Goal: Task Accomplishment & Management: Manage account settings

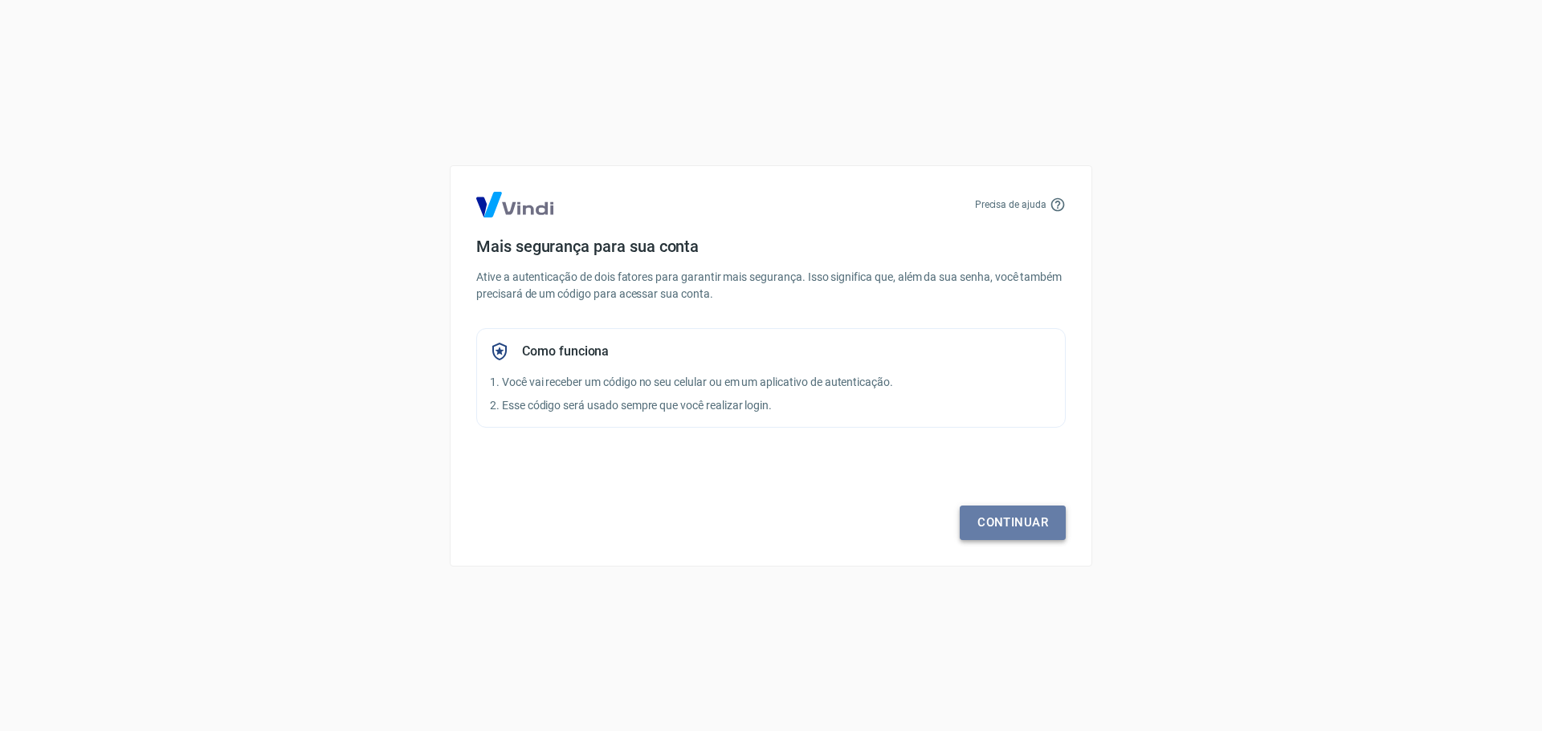
click at [1008, 527] on link "Continuar" at bounding box center [1013, 523] width 106 height 34
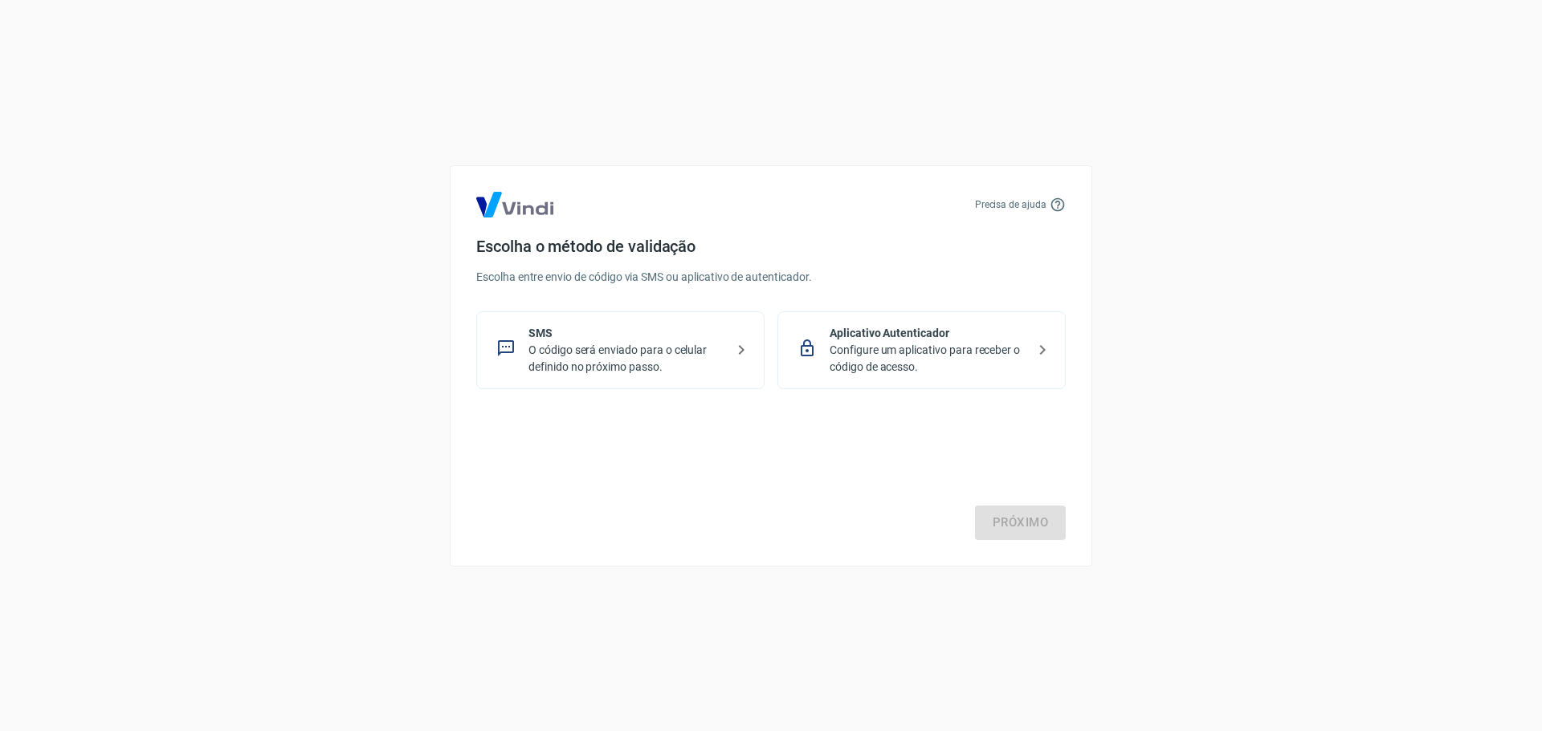
click at [648, 373] on p "O código será enviado para o celular definido no próximo passo." at bounding box center [626, 359] width 197 height 34
click at [1052, 531] on link "Próximo" at bounding box center [1020, 523] width 91 height 34
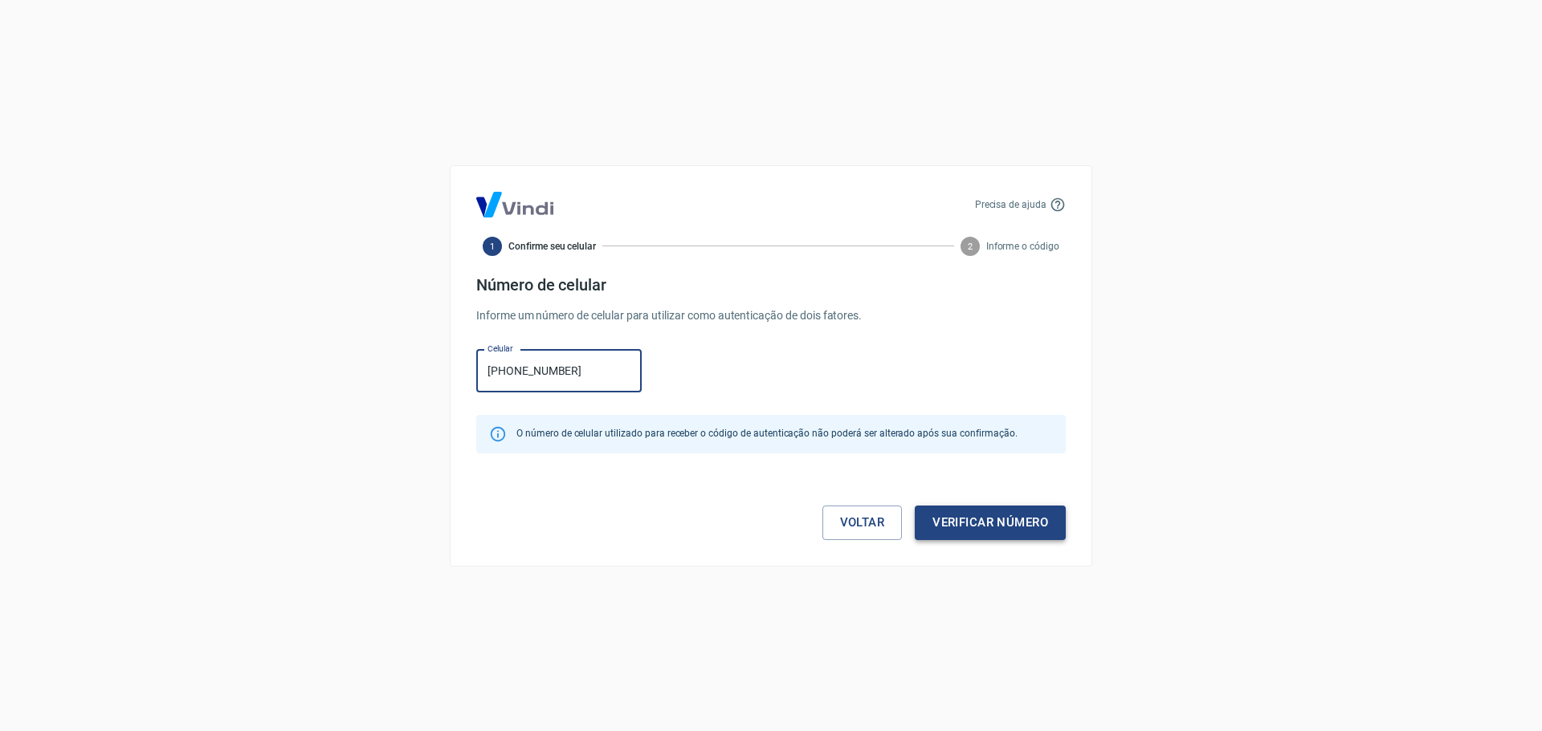
type input "[PHONE_NUMBER]"
click at [1022, 526] on button "Verificar número" at bounding box center [990, 523] width 151 height 34
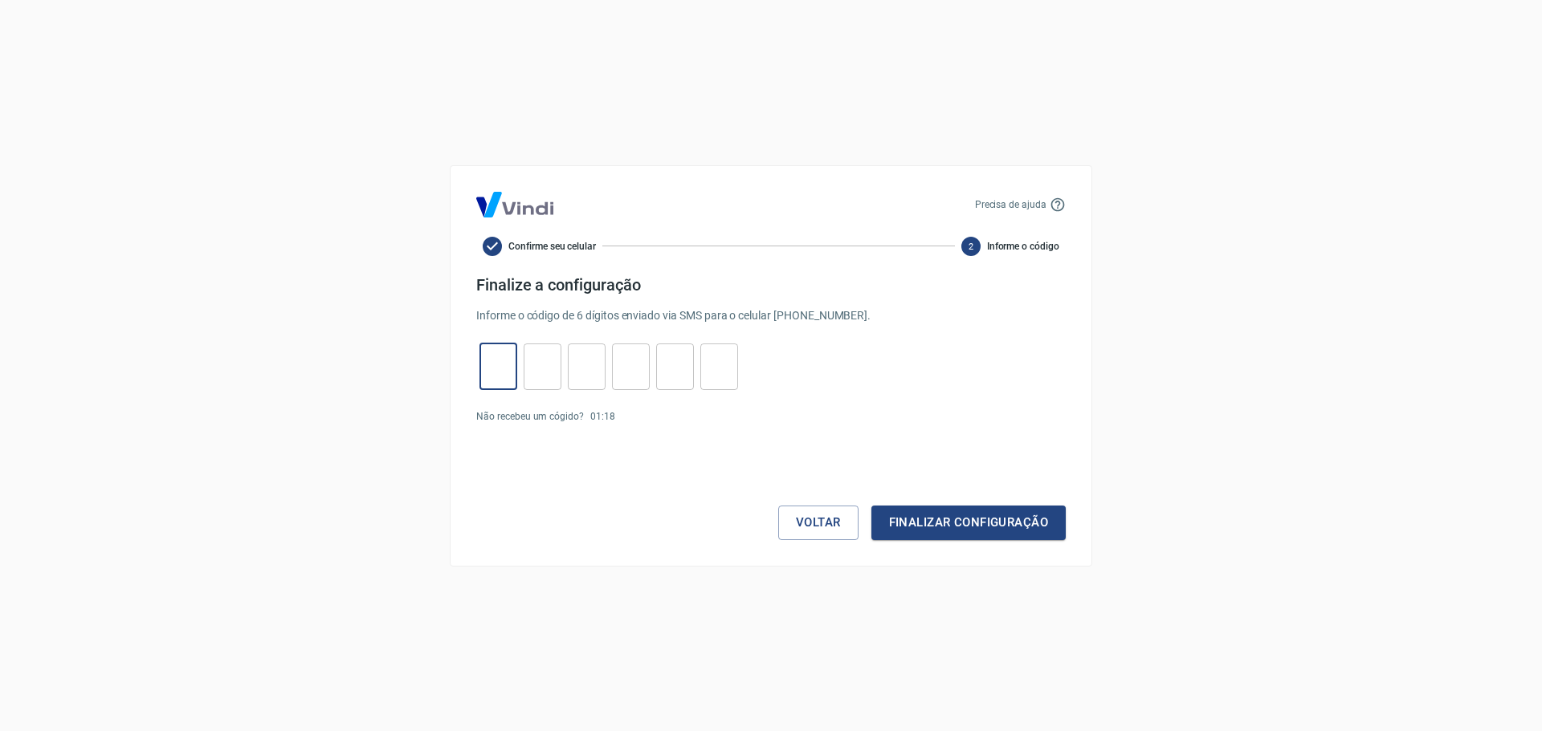
click at [502, 366] on input "tel" at bounding box center [498, 366] width 38 height 35
type input "7"
type input "9"
type input "5"
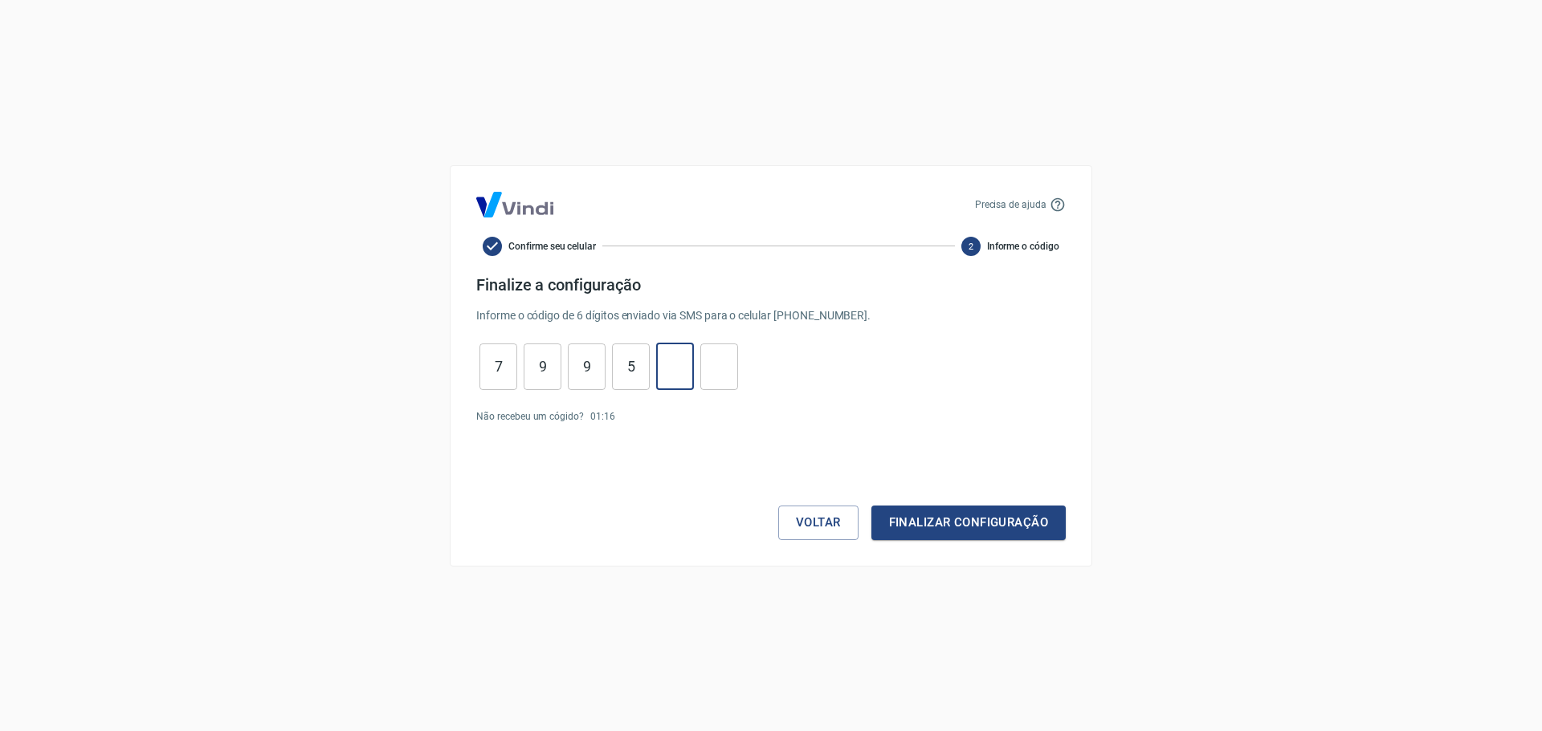
type input "4"
click at [912, 539] on button "Finalizar configuração" at bounding box center [968, 523] width 194 height 34
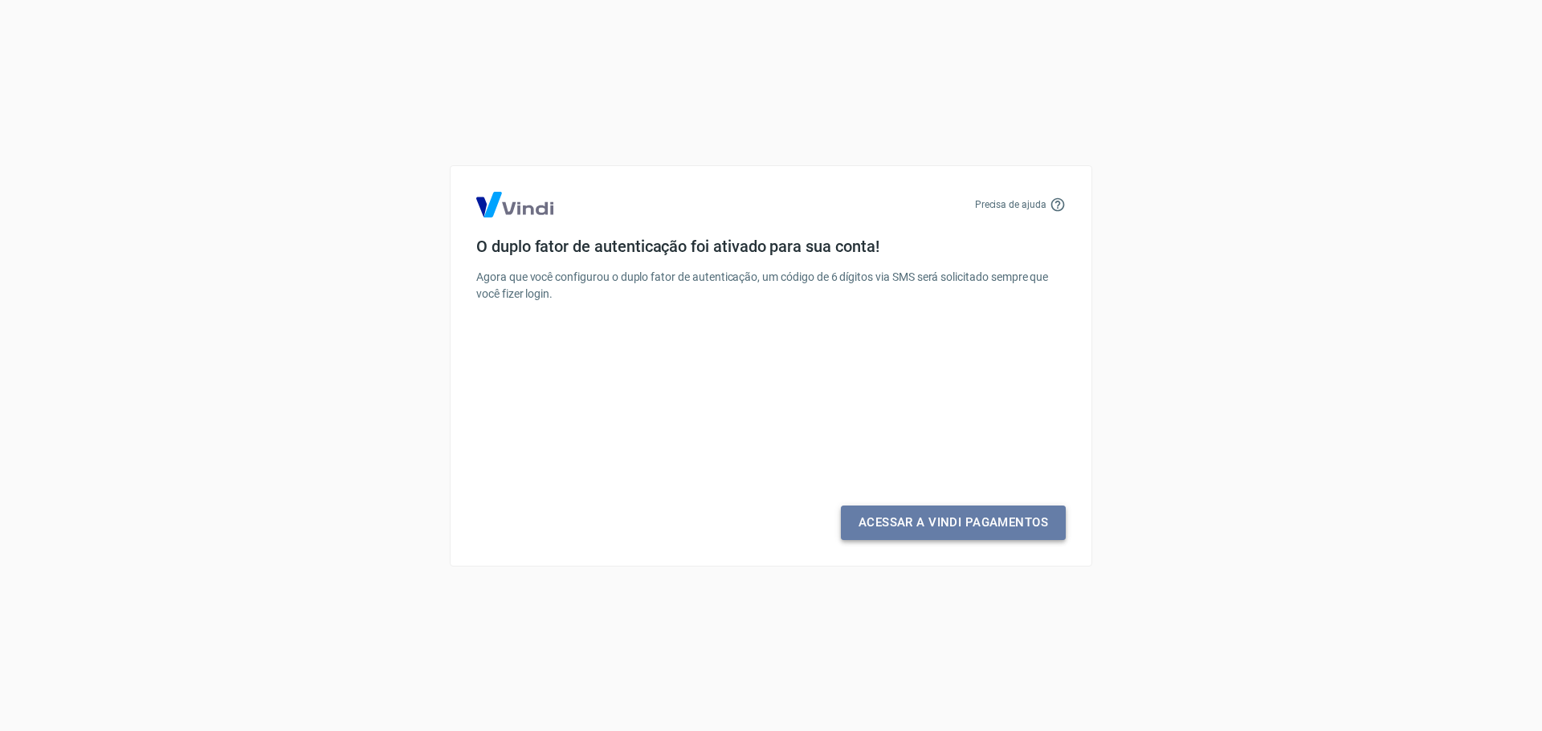
click at [920, 532] on link "Acessar a Vindi Pagamentos" at bounding box center [953, 523] width 225 height 34
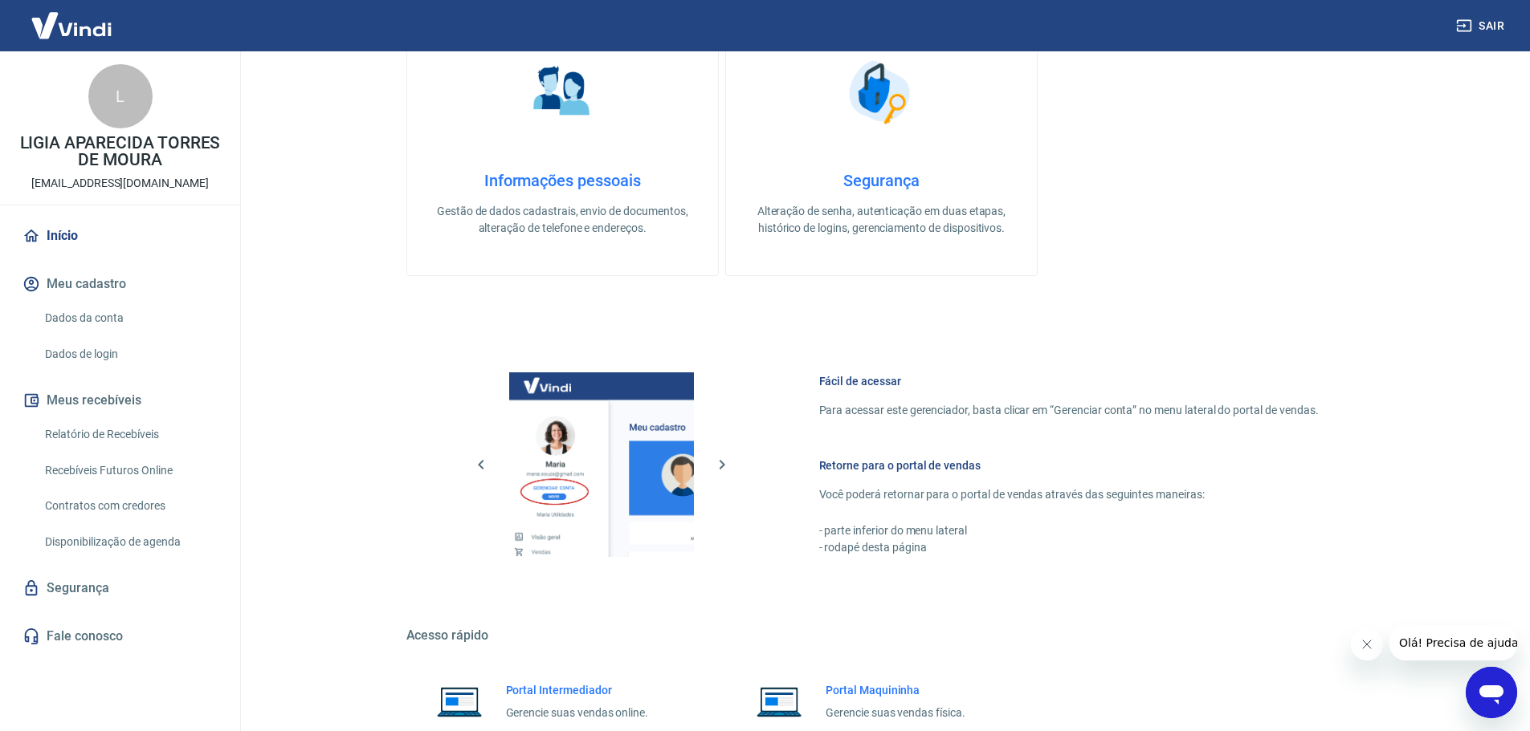
scroll to position [285, 0]
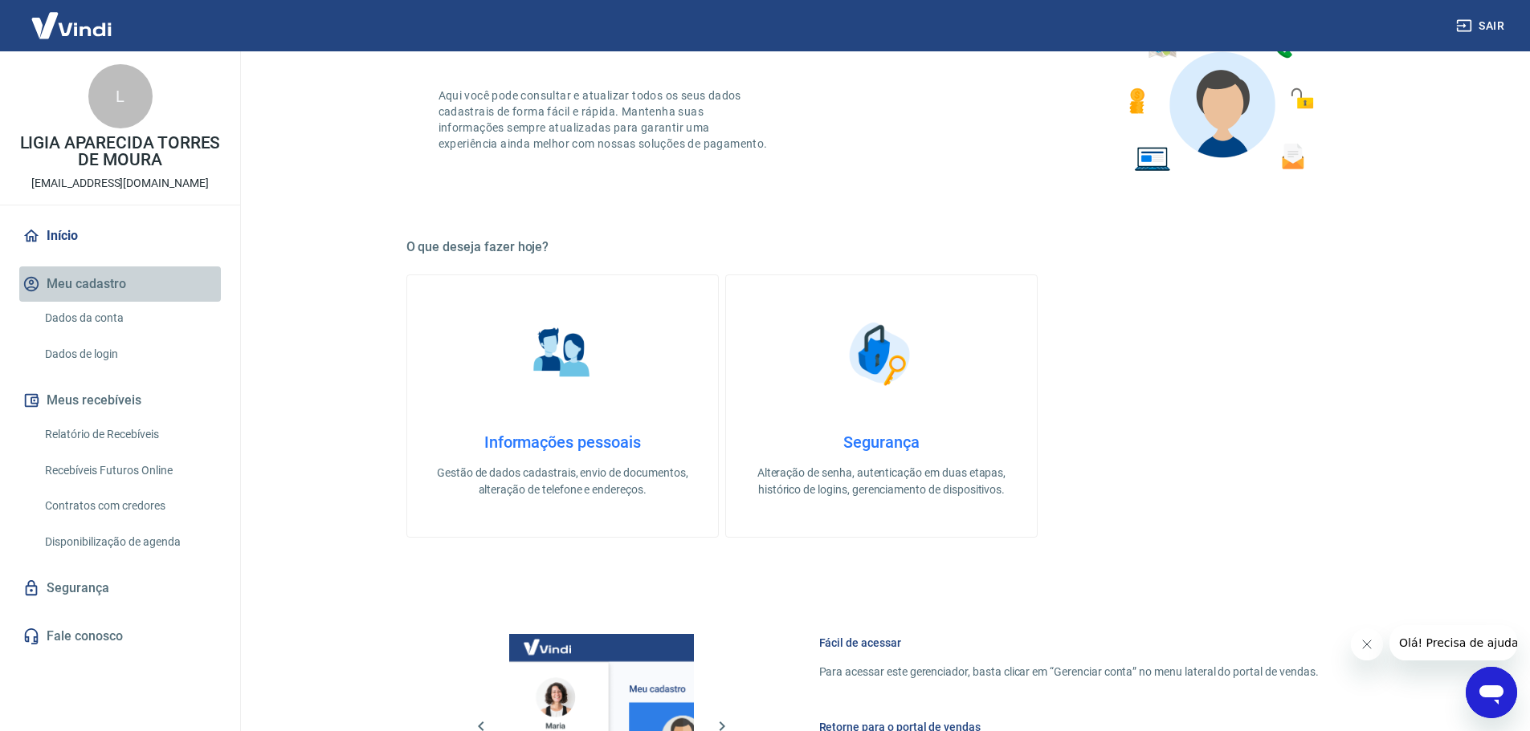
click at [79, 291] on button "Meu cadastro" at bounding box center [120, 284] width 202 height 35
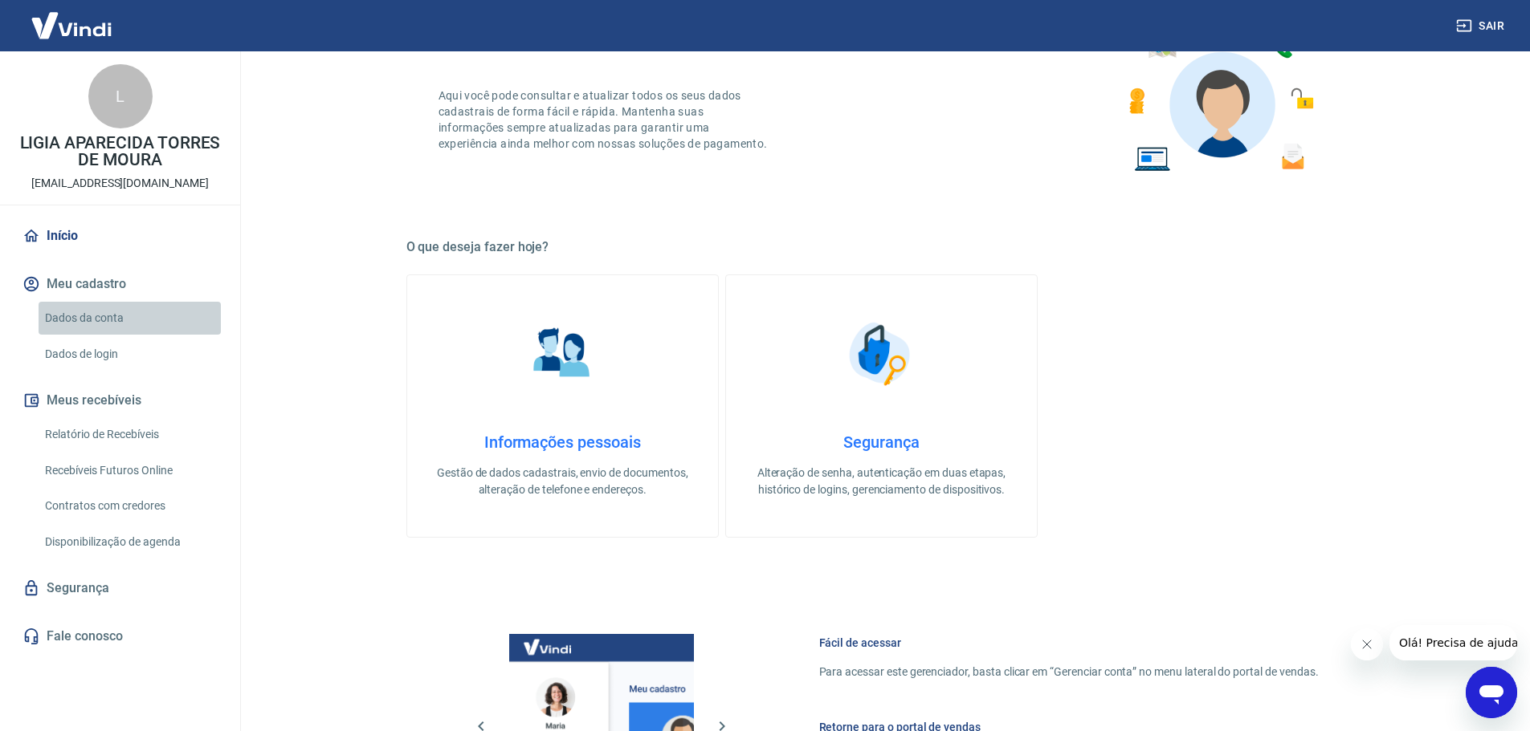
click at [75, 320] on link "Dados da conta" at bounding box center [130, 318] width 182 height 33
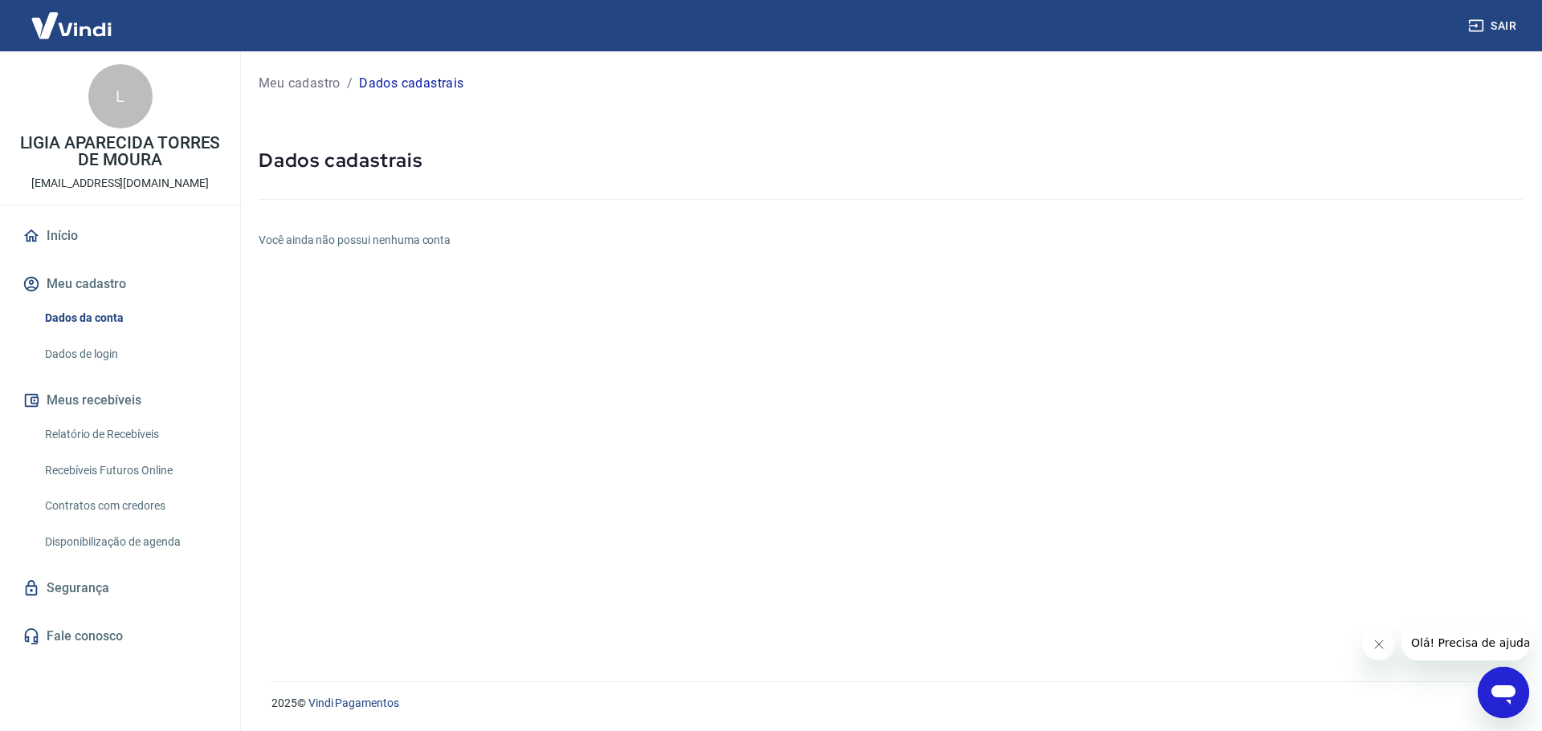
click at [85, 343] on link "Dados de login" at bounding box center [130, 354] width 182 height 33
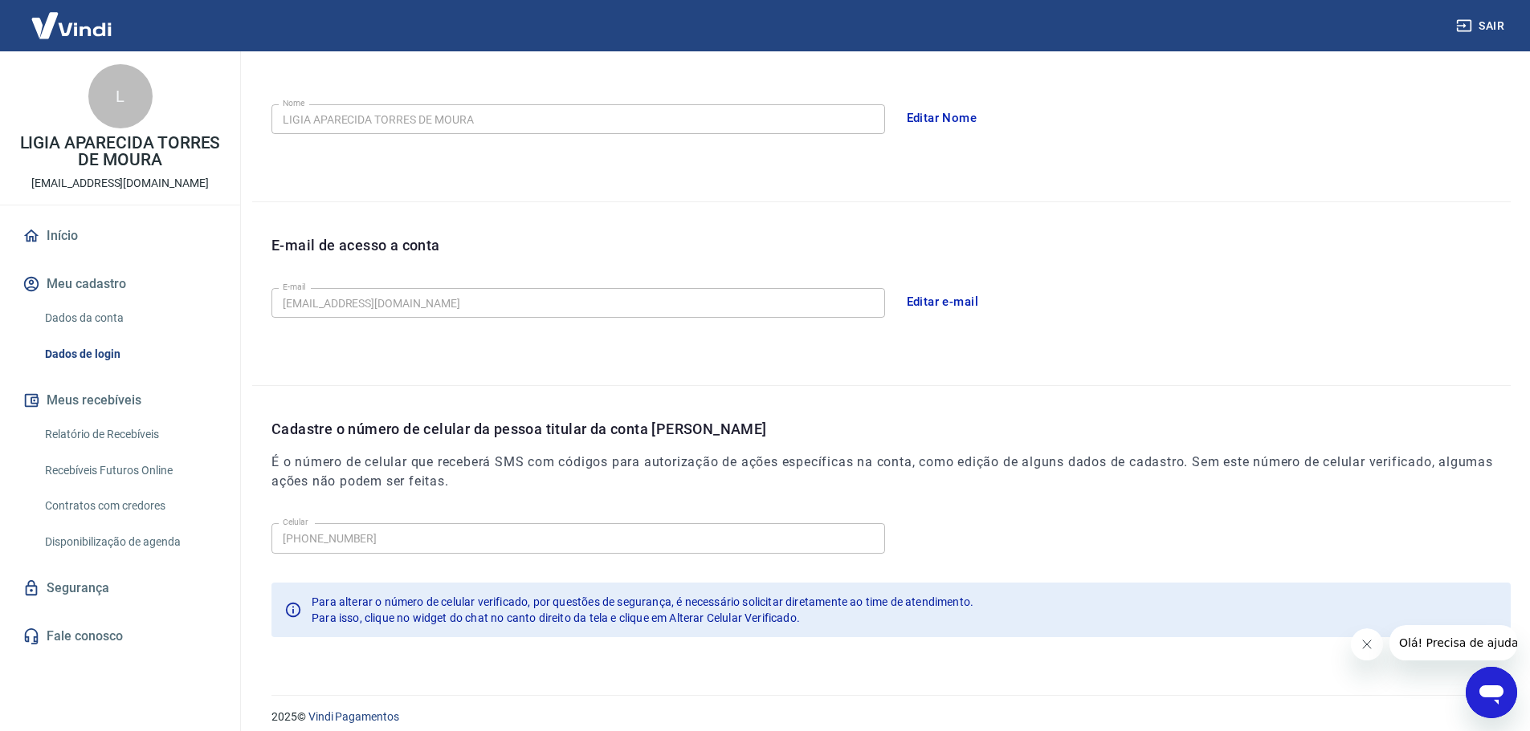
scroll to position [297, 0]
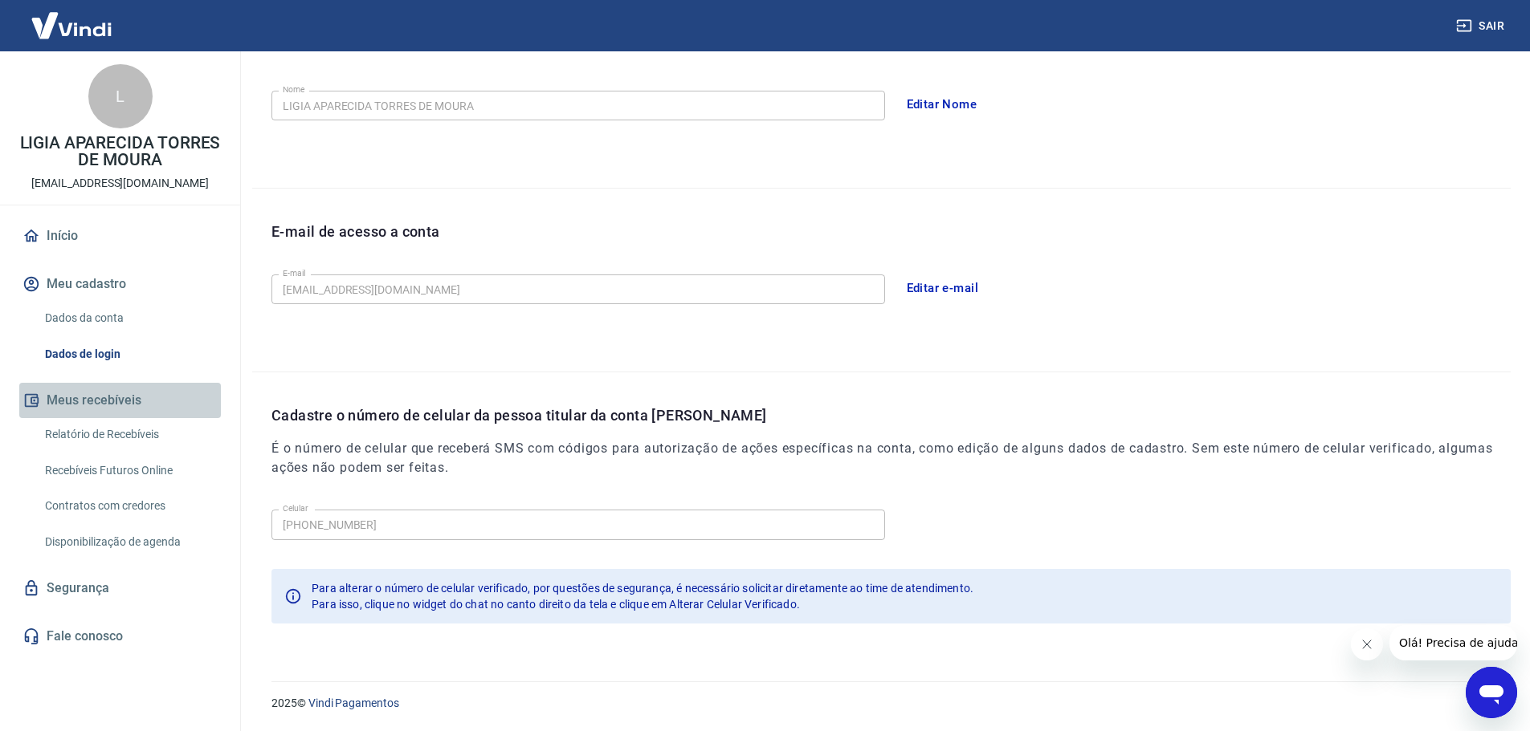
click at [101, 392] on button "Meus recebíveis" at bounding box center [120, 400] width 202 height 35
click at [93, 397] on button "Meus recebíveis" at bounding box center [120, 400] width 202 height 35
click at [82, 428] on link "Relatório de Recebíveis" at bounding box center [130, 434] width 182 height 33
